Goal: Navigation & Orientation: Find specific page/section

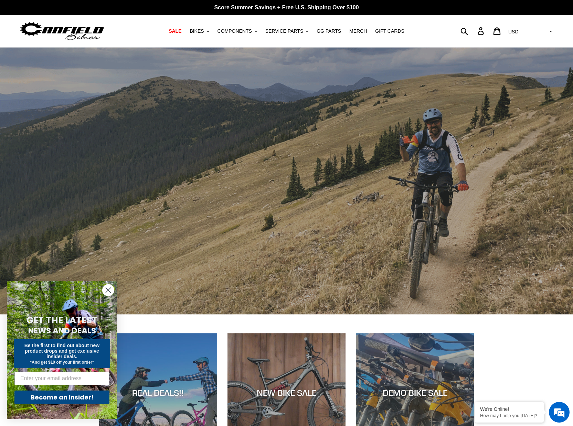
click at [110, 287] on circle "Close dialog" at bounding box center [108, 289] width 11 height 11
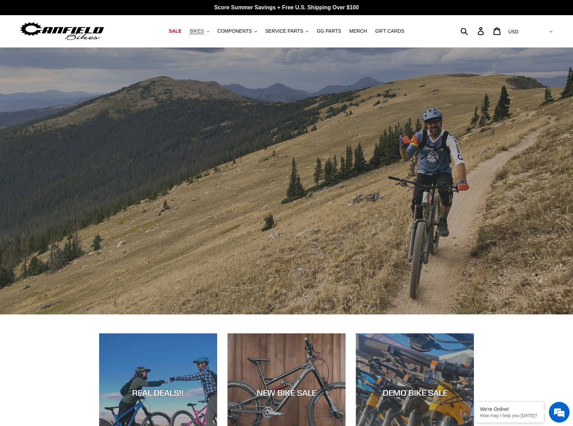
click at [201, 33] on span "BIKES" at bounding box center [197, 31] width 14 height 6
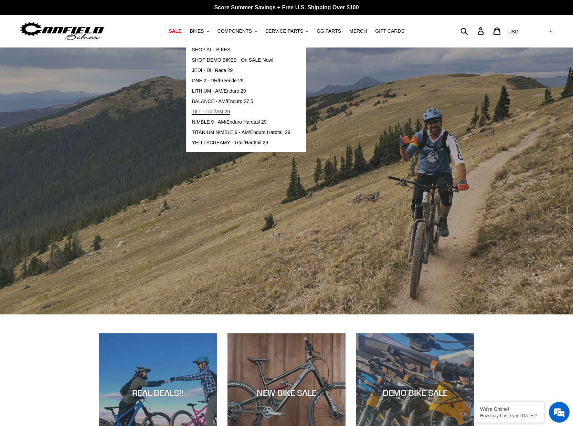
click at [222, 111] on span "TILT - Trail/AM 29" at bounding box center [211, 112] width 38 height 6
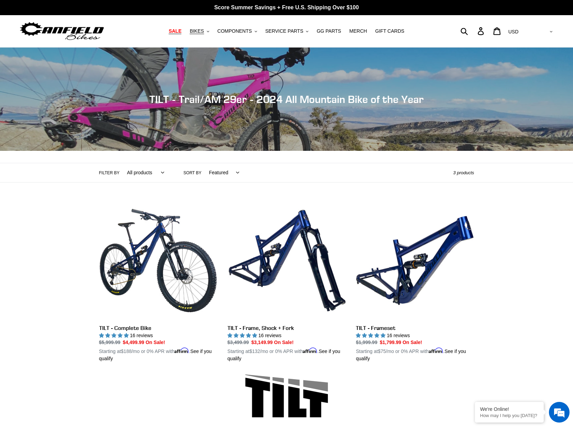
click at [180, 31] on span "SALE" at bounding box center [175, 31] width 13 height 6
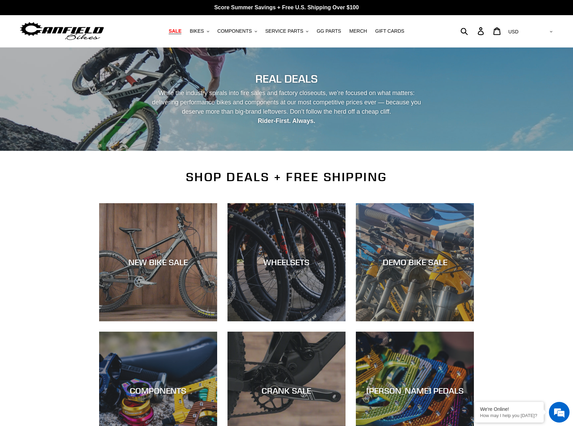
click at [78, 31] on img at bounding box center [62, 31] width 86 height 22
